Goal: Task Accomplishment & Management: Complete application form

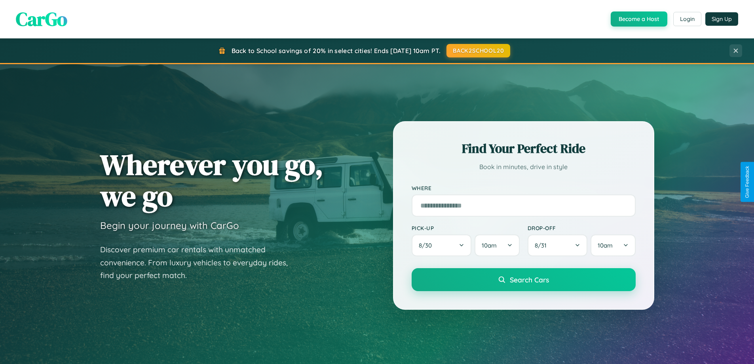
scroll to position [341, 0]
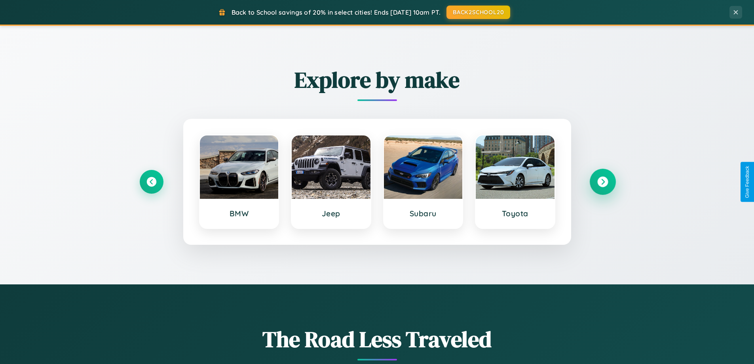
click at [602, 182] on icon at bounding box center [602, 181] width 11 height 11
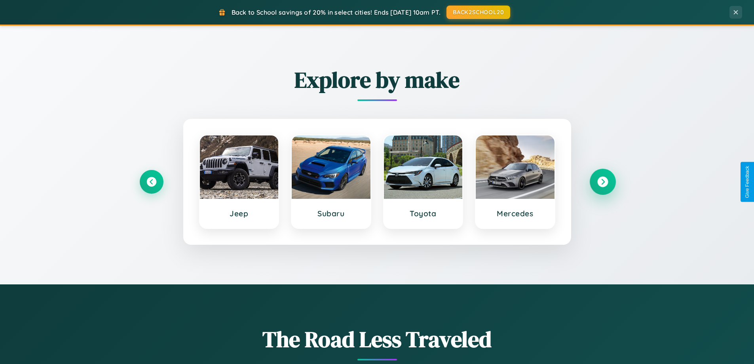
click at [602, 182] on icon at bounding box center [602, 181] width 11 height 11
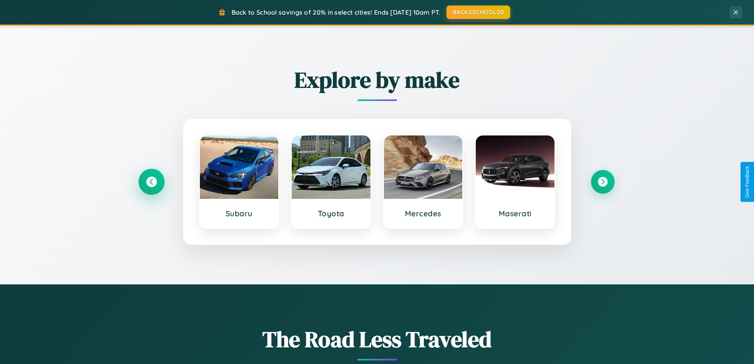
click at [151, 182] on icon at bounding box center [151, 181] width 11 height 11
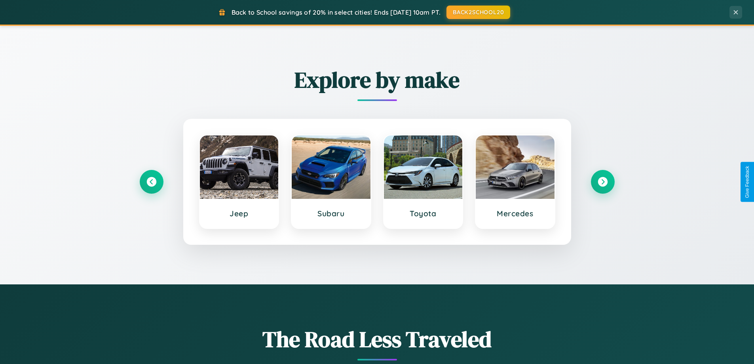
scroll to position [0, 0]
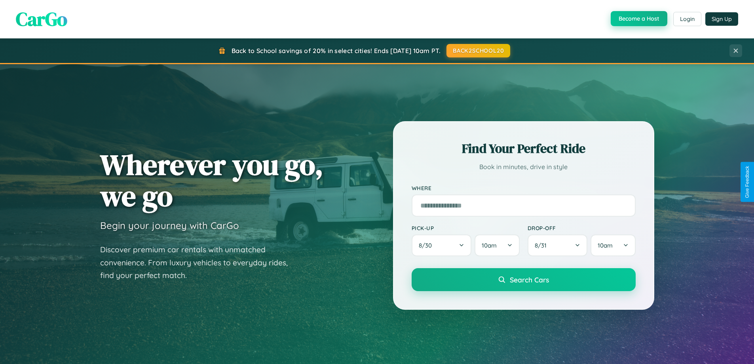
click at [638, 19] on button "Become a Host" at bounding box center [638, 18] width 57 height 15
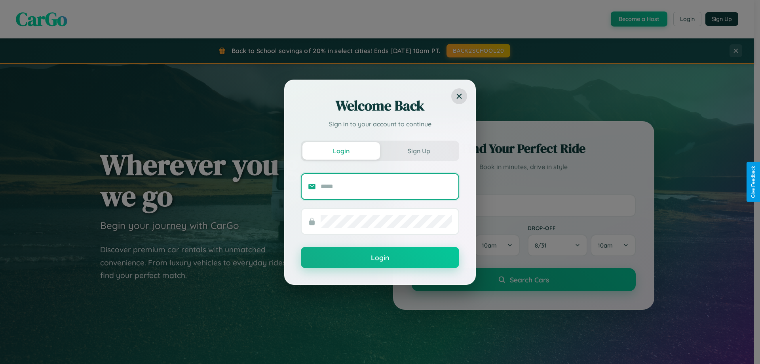
click at [386, 186] on input "text" at bounding box center [385, 186] width 131 height 13
type input "**********"
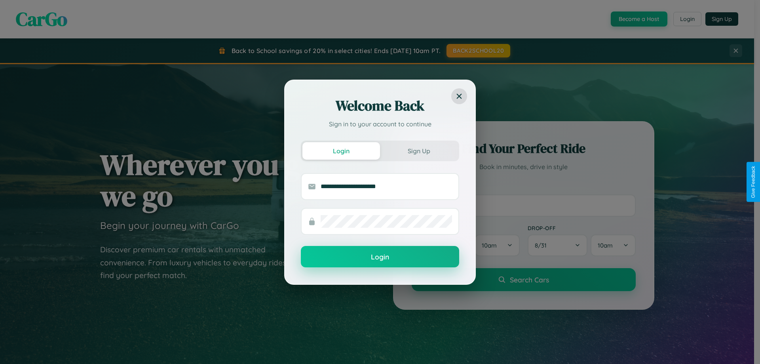
click at [380, 257] on button "Login" at bounding box center [380, 256] width 158 height 21
